Goal: Task Accomplishment & Management: Complete application form

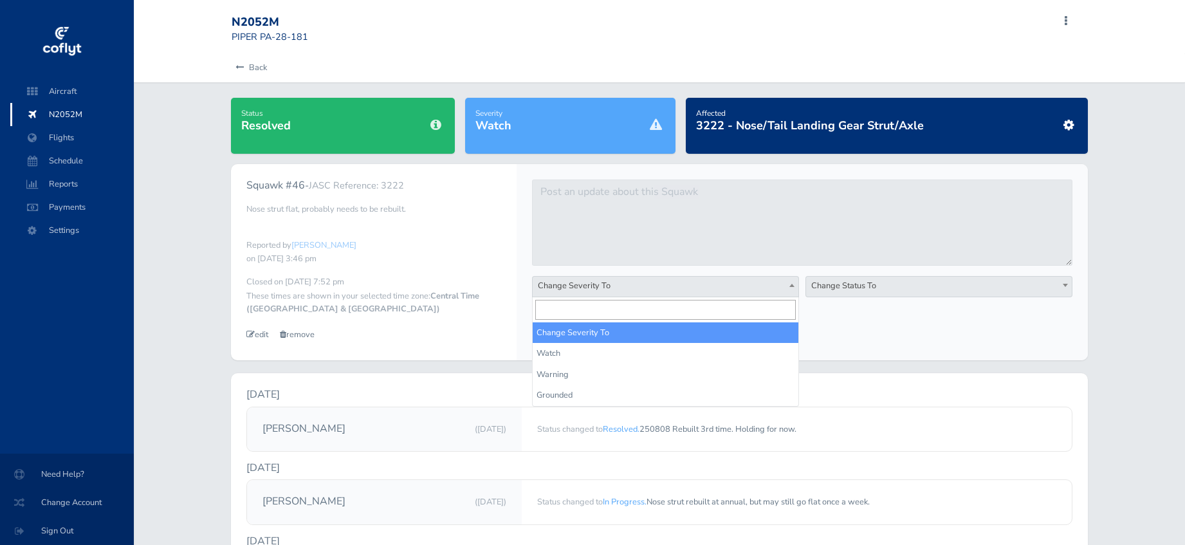
click at [793, 280] on span at bounding box center [791, 285] width 13 height 17
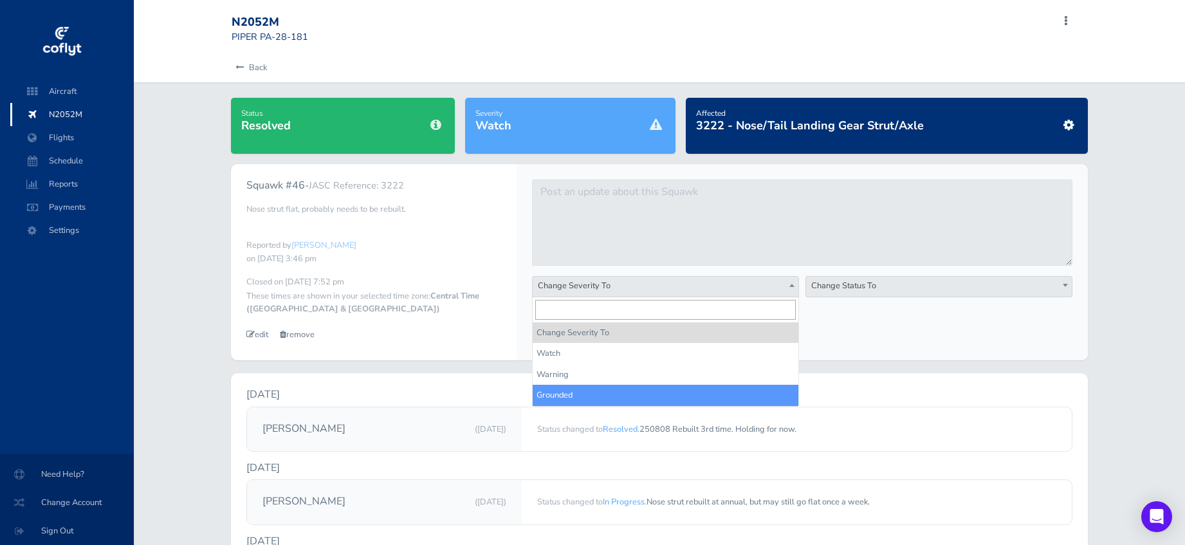
select select "grounded"
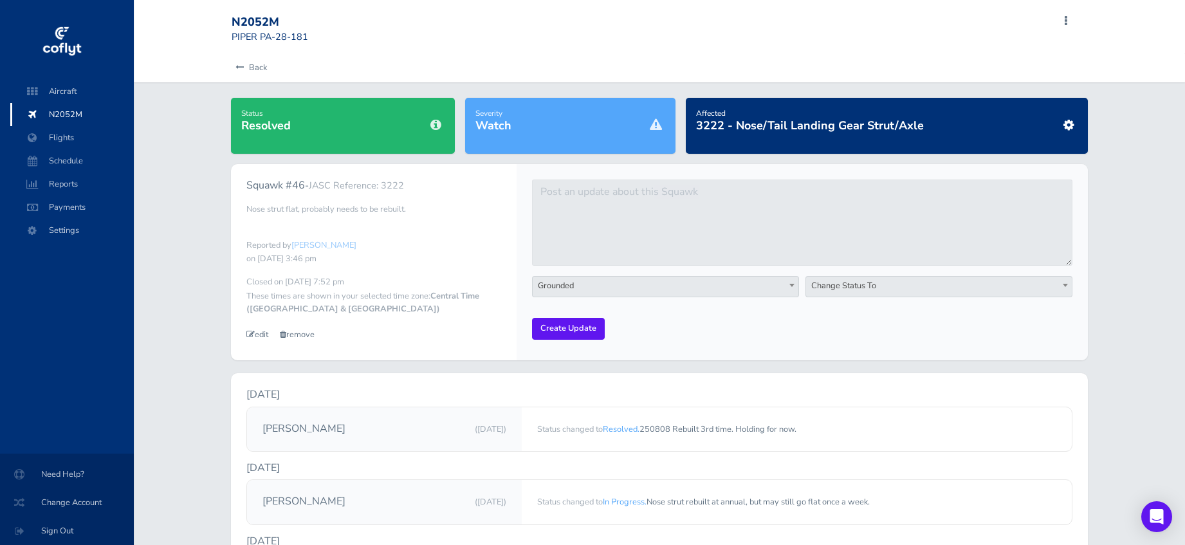
click at [1067, 284] on b at bounding box center [1065, 285] width 5 height 3
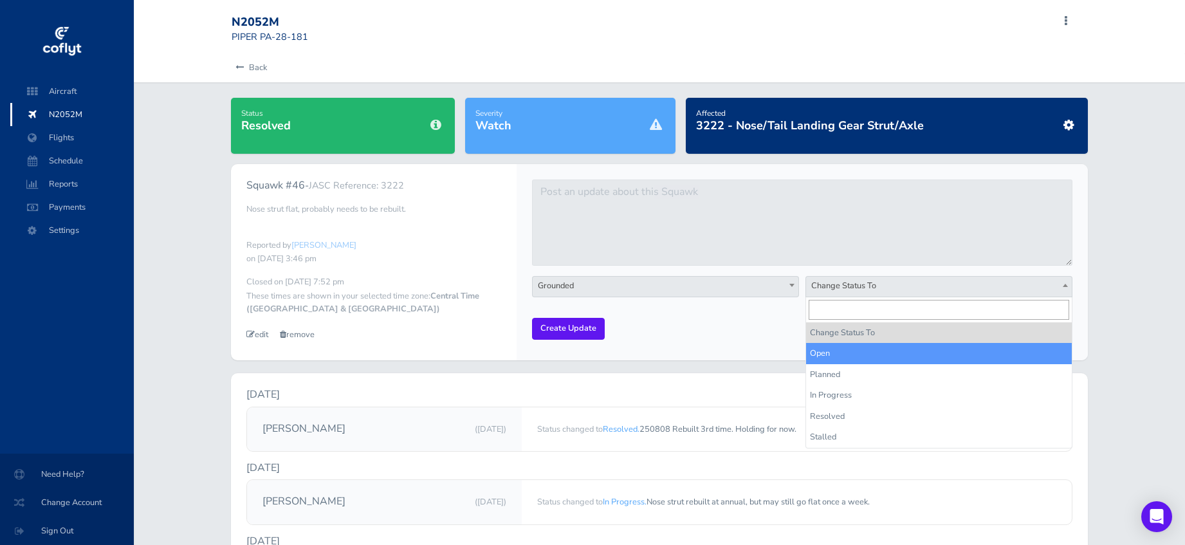
select select "open"
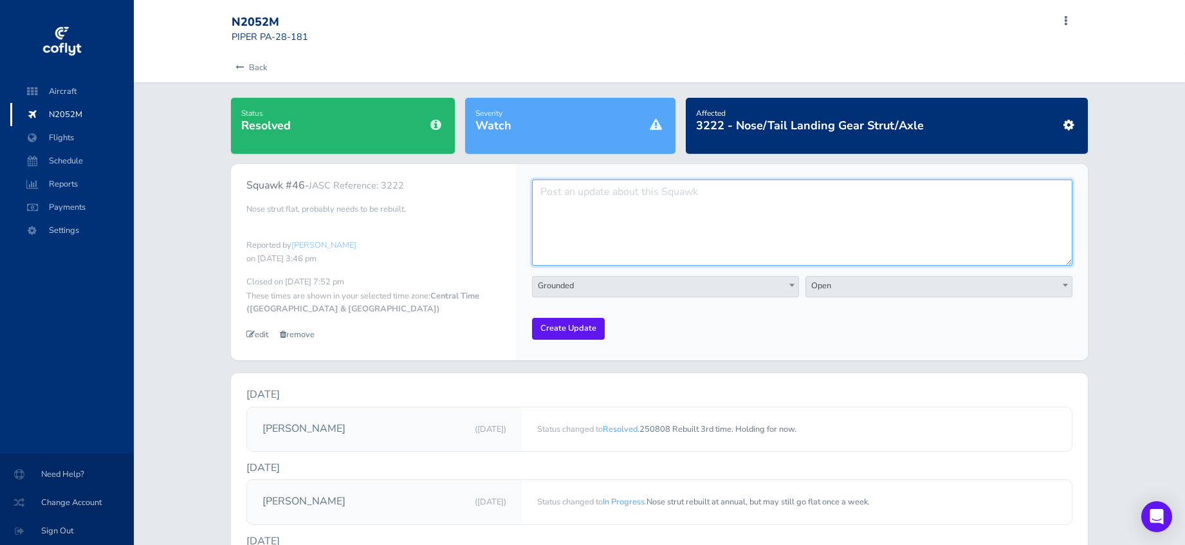
click at [625, 227] on textarea at bounding box center [802, 222] width 540 height 86
type textarea "Nose strut flat again. Strut pump not available to inflate it."
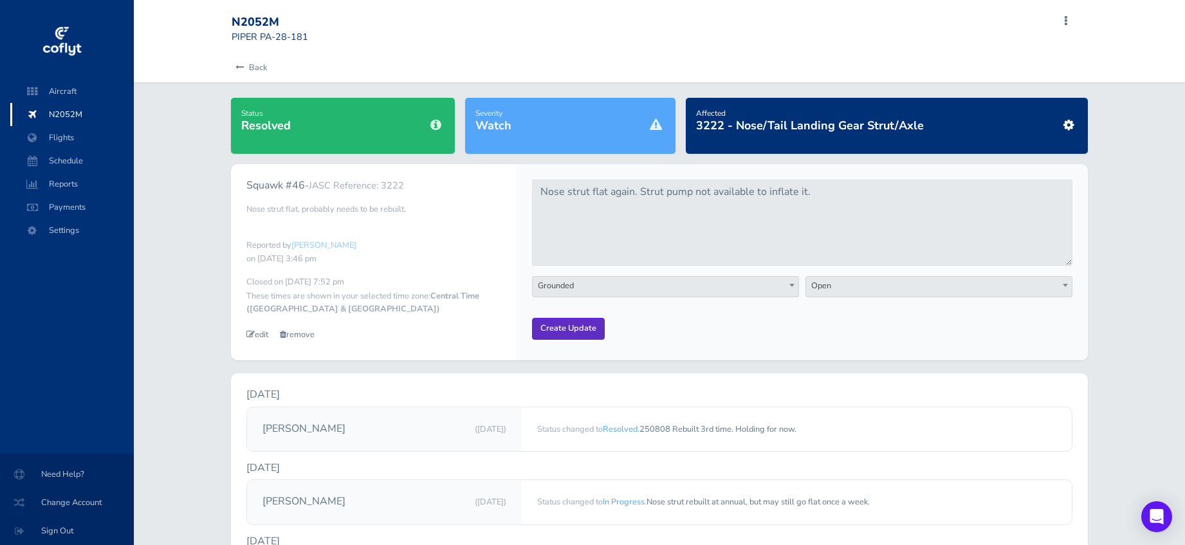
click at [560, 331] on input "Create Update" at bounding box center [568, 328] width 73 height 21
